Goal: Navigation & Orientation: Find specific page/section

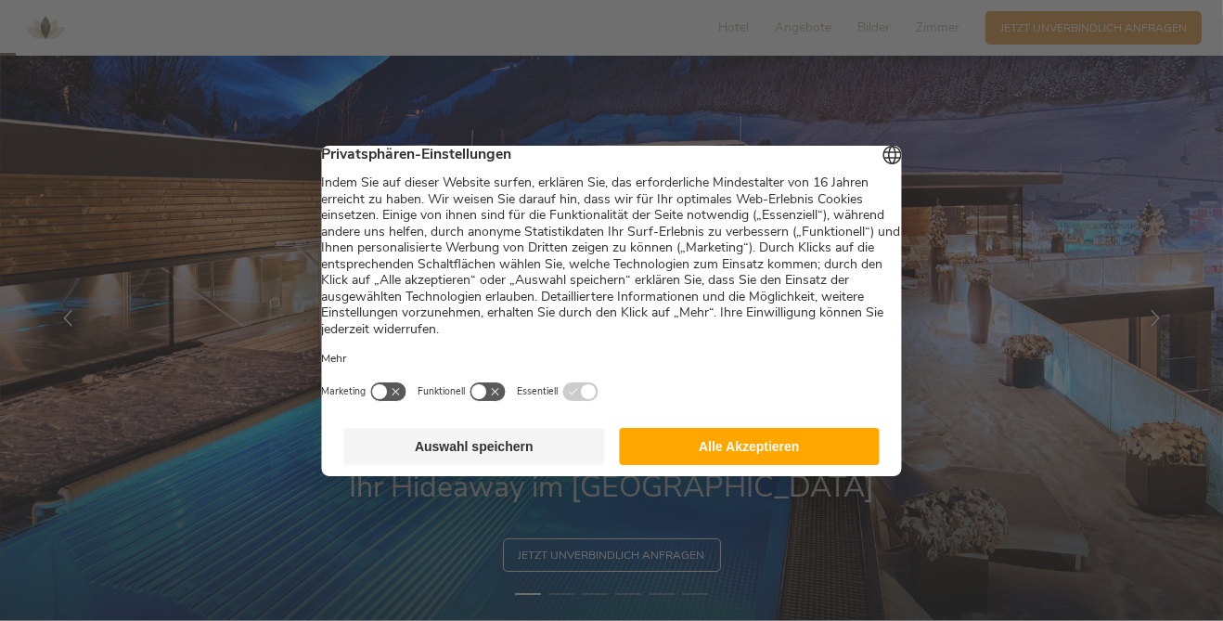
scroll to position [55, 0]
click at [486, 465] on button "Auswahl speichern" at bounding box center [474, 446] width 261 height 37
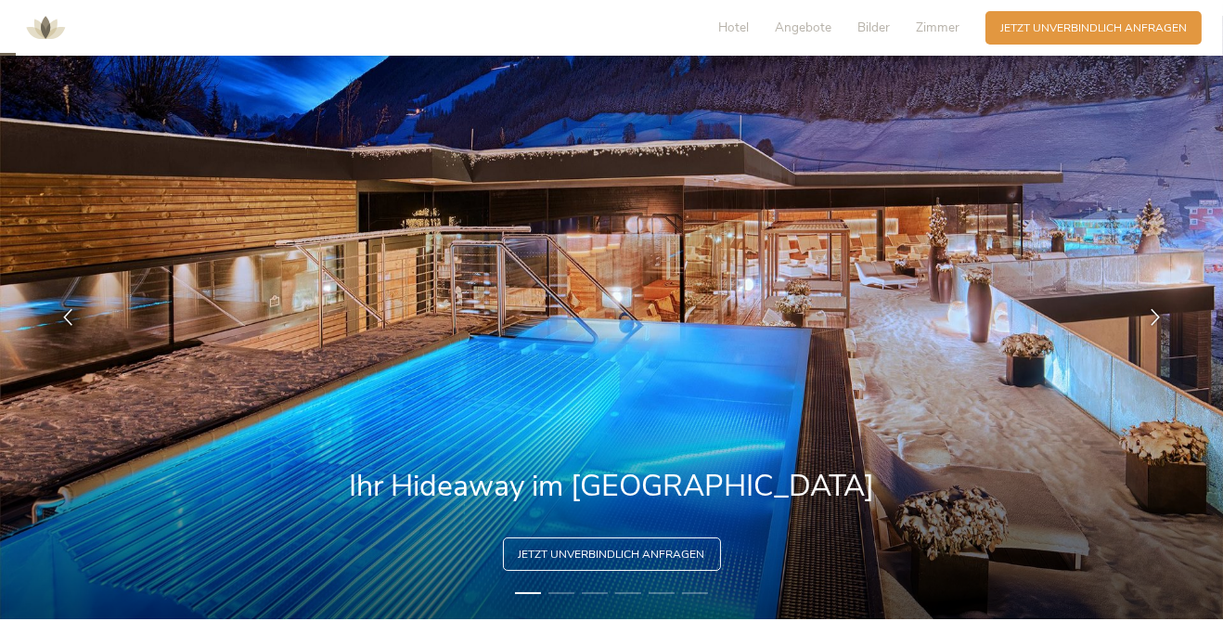
click at [1104, 546] on img at bounding box center [612, 317] width 1224 height 603
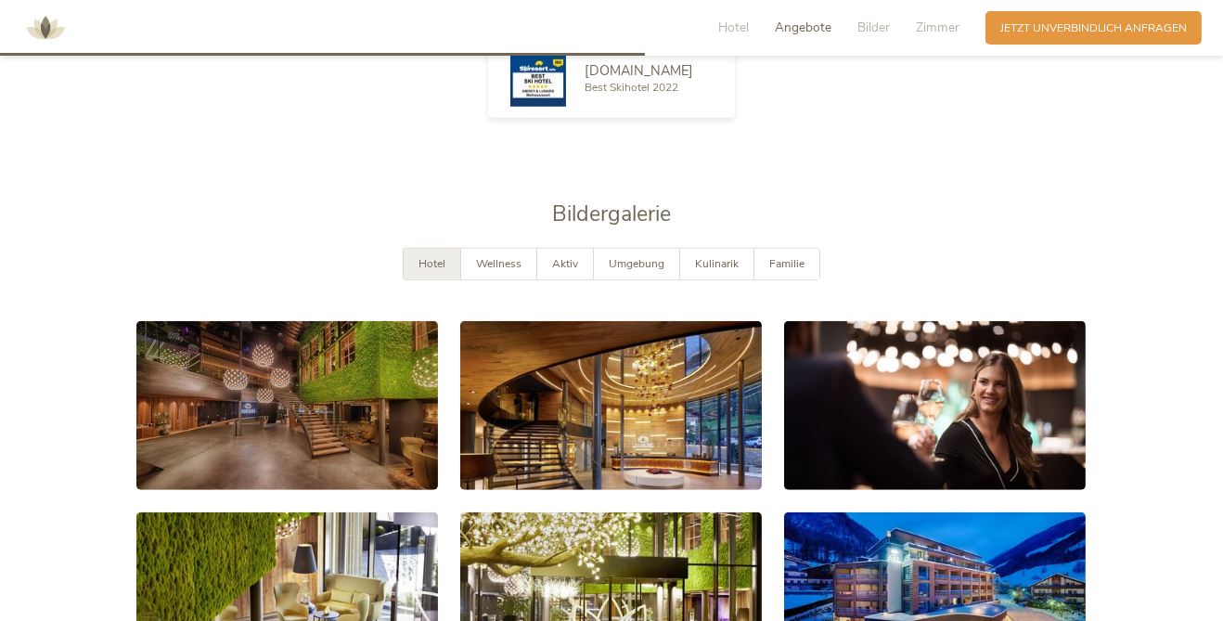
scroll to position [2249, 0]
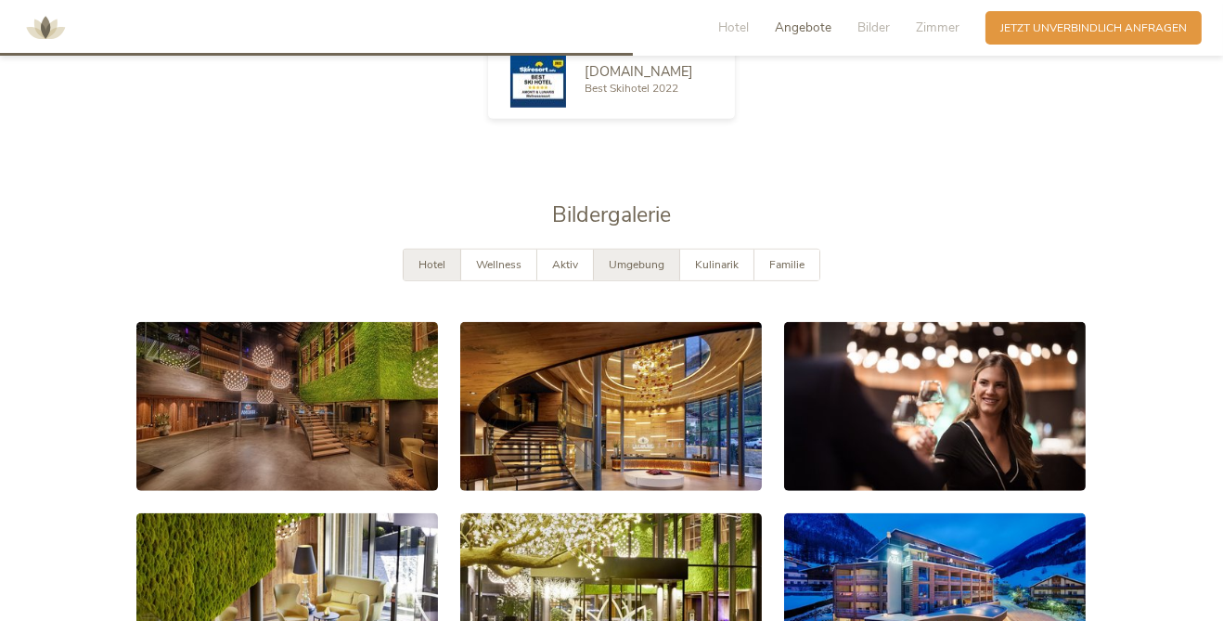
click at [638, 272] on span "Umgebung" at bounding box center [637, 264] width 56 height 15
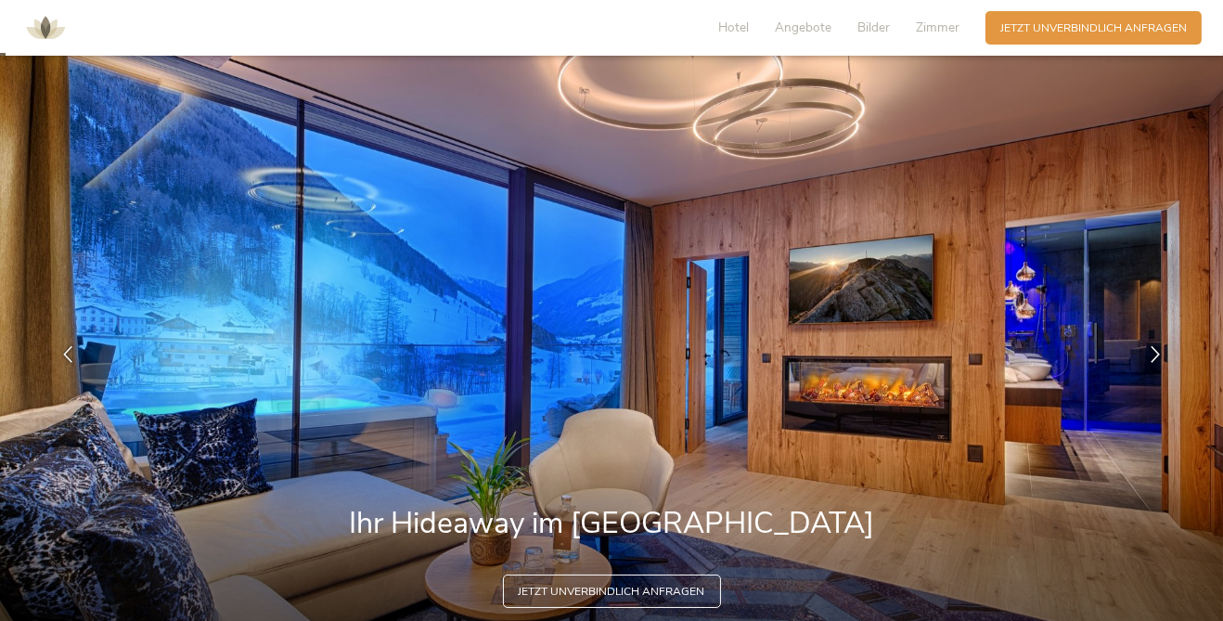
scroll to position [0, 0]
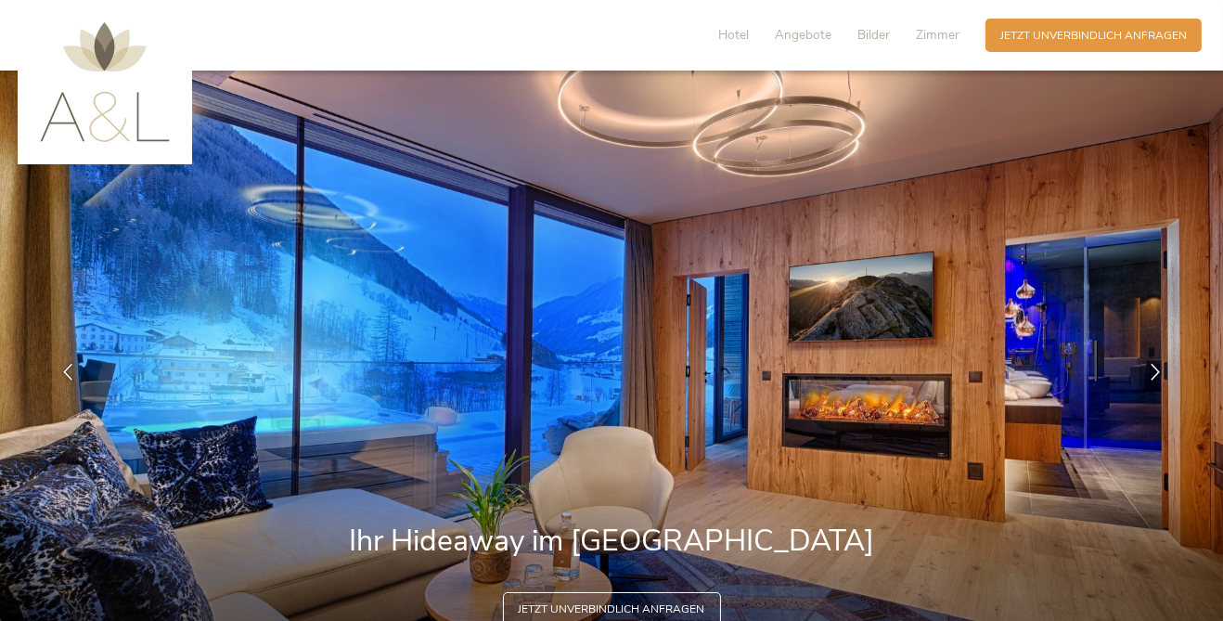
click at [88, 138] on img at bounding box center [105, 82] width 130 height 120
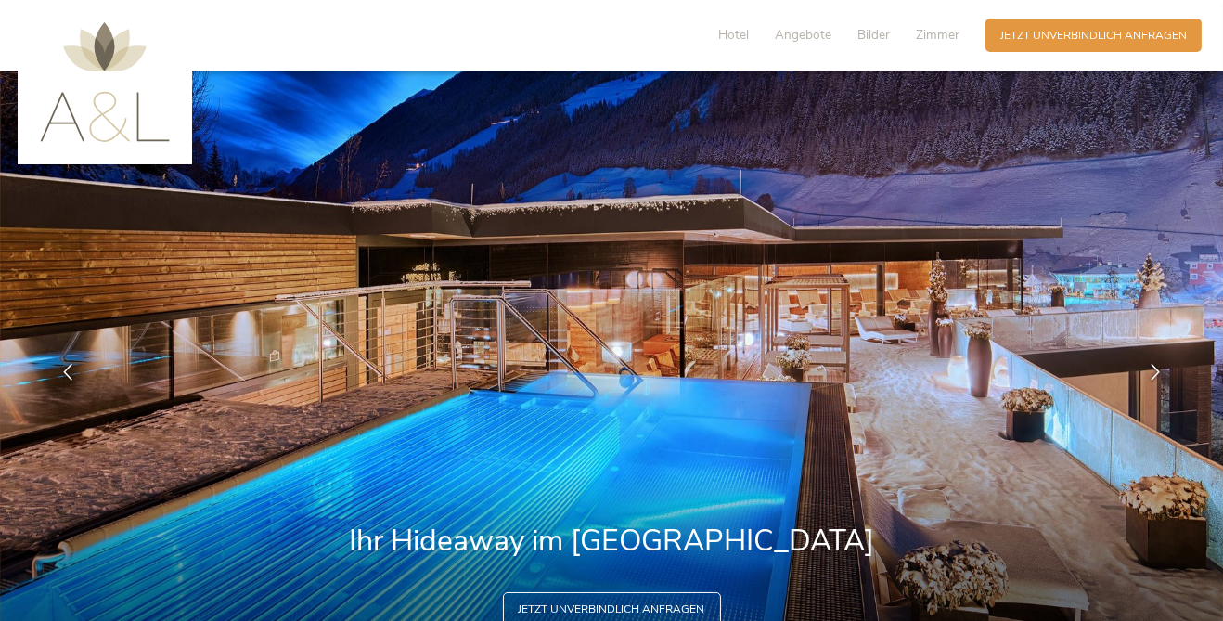
scroll to position [11, 0]
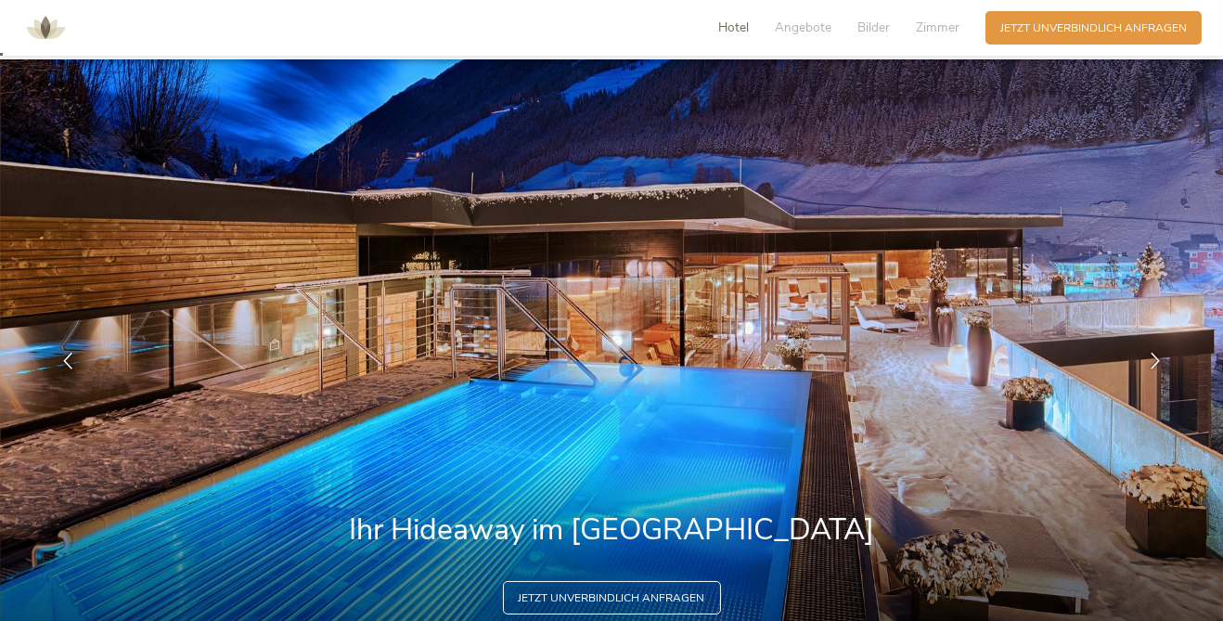
click at [730, 32] on span "Hotel" at bounding box center [733, 28] width 31 height 18
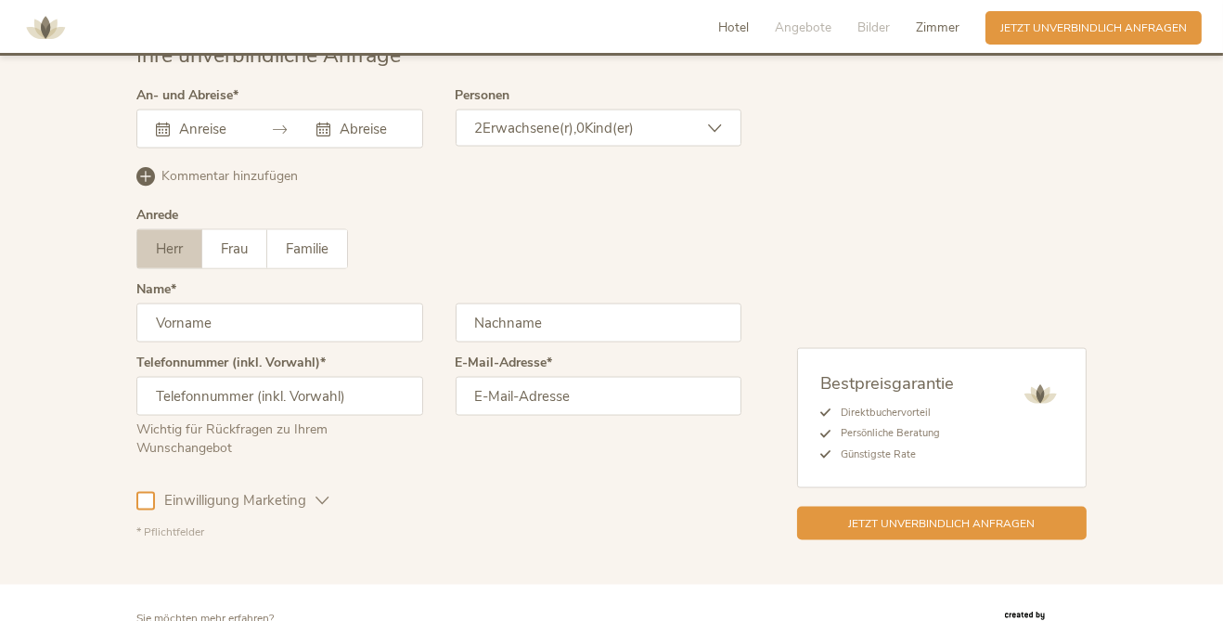
scroll to position [4268, 0]
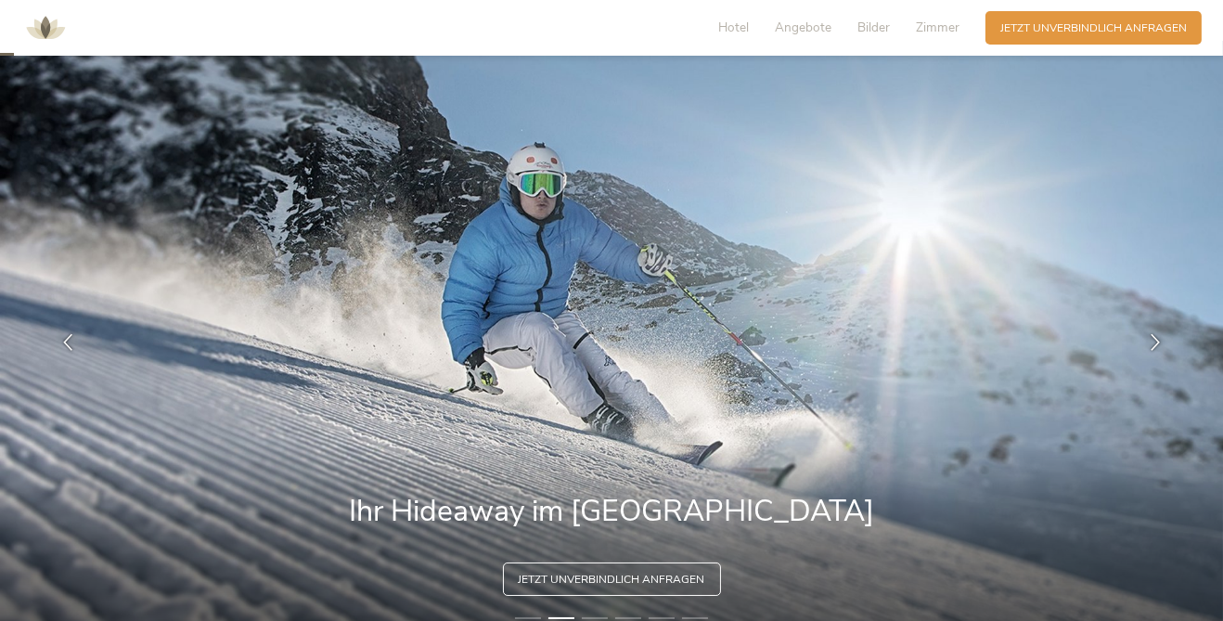
scroll to position [0, 0]
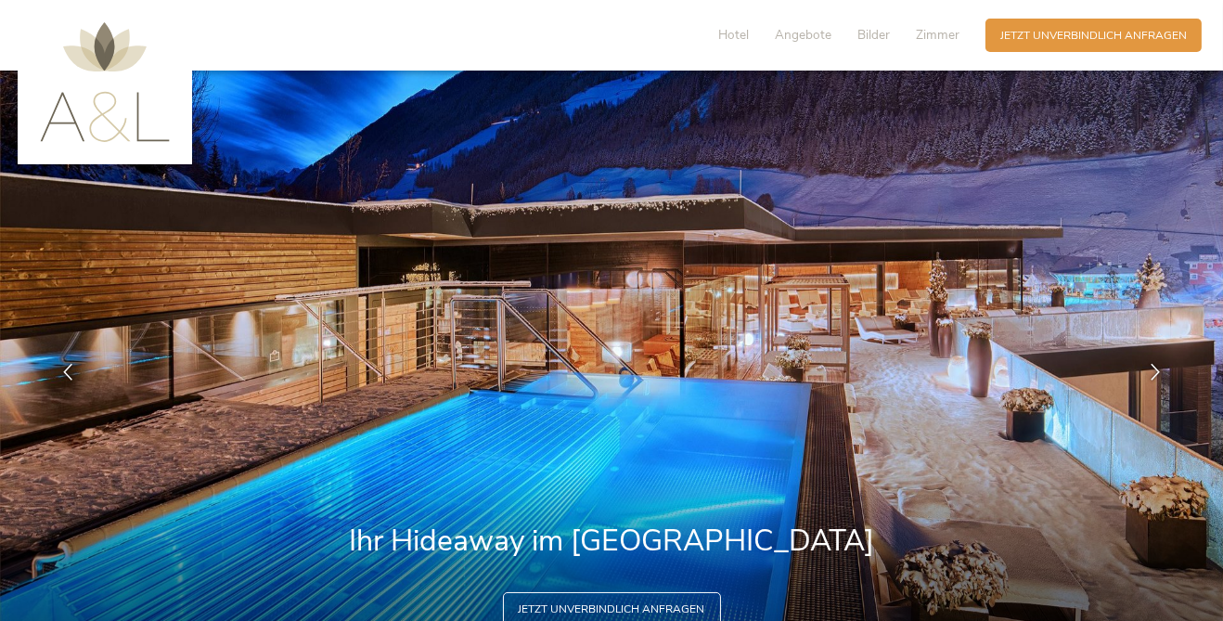
click at [51, 82] on img at bounding box center [105, 82] width 130 height 120
click at [72, 108] on img at bounding box center [105, 82] width 130 height 120
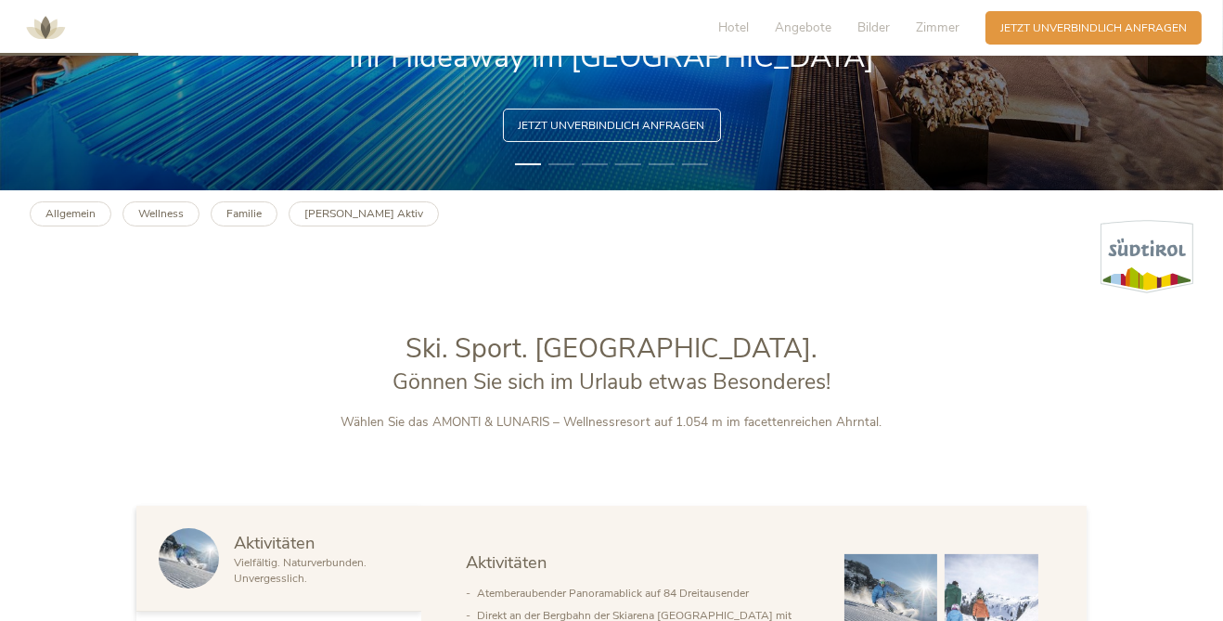
scroll to position [484, 0]
